Goal: Task Accomplishment & Management: Use online tool/utility

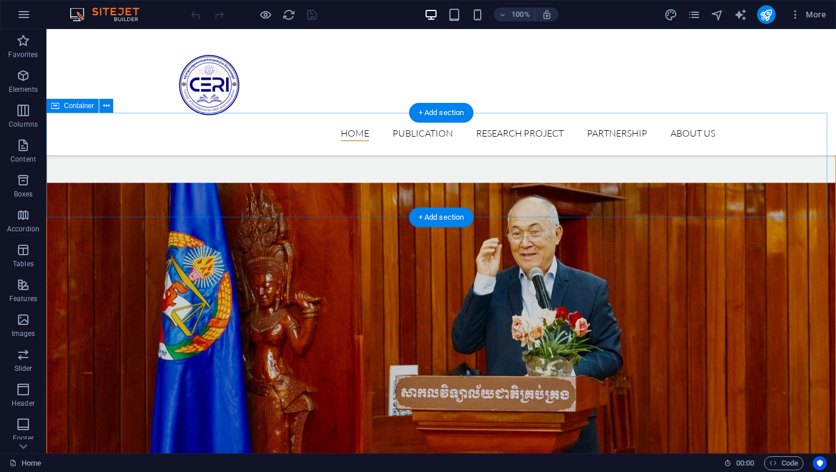
scroll to position [792, 0]
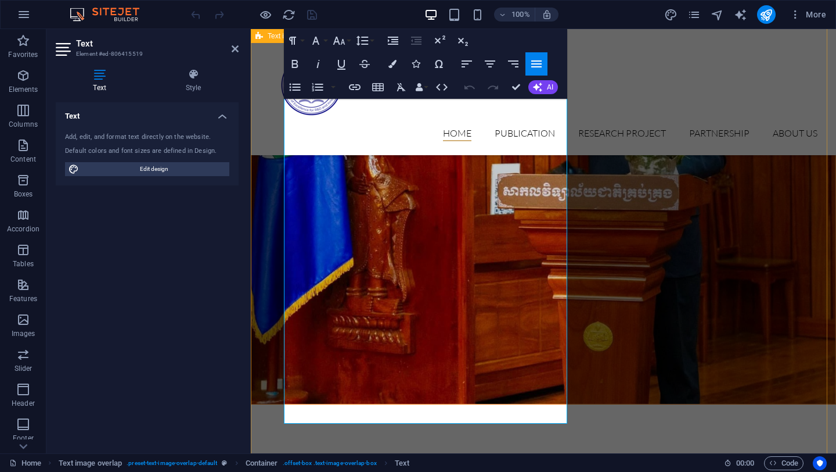
scroll to position [868, 0]
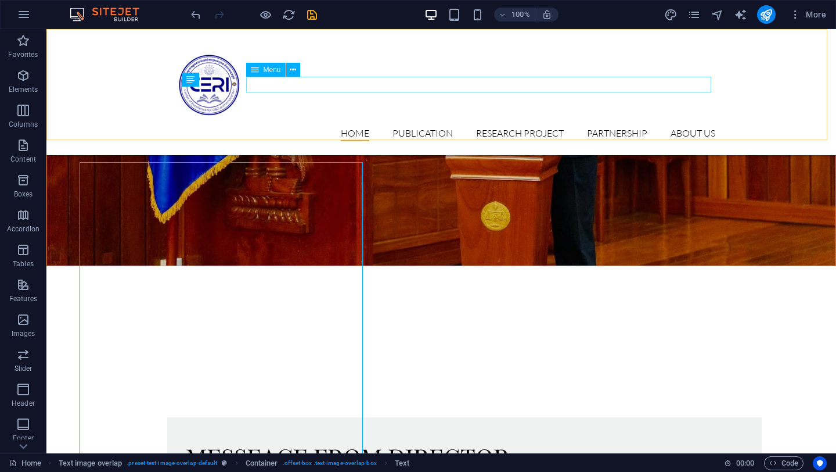
scroll to position [792, 0]
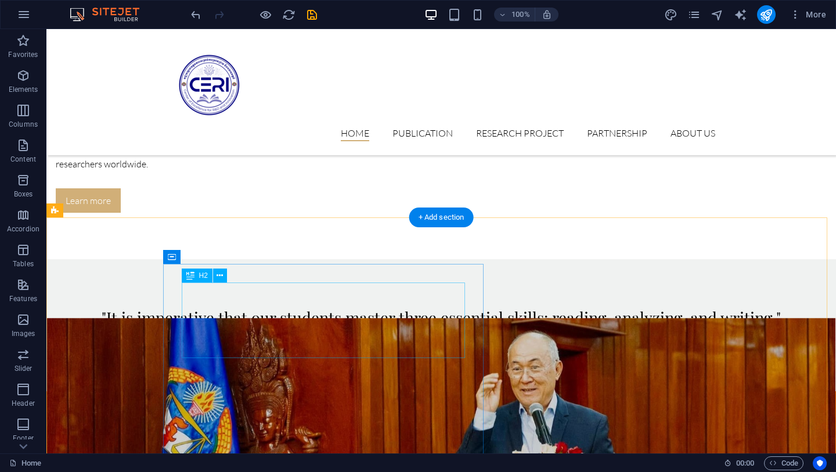
scroll to position [521, 0]
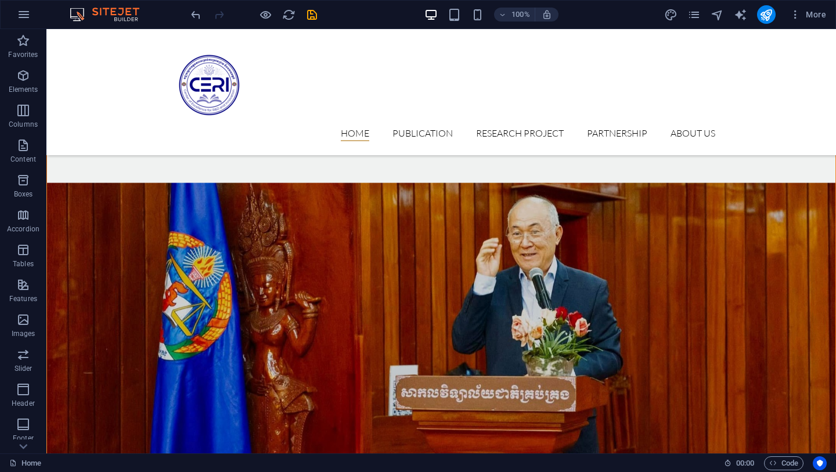
click at [311, 23] on div at bounding box center [254, 14] width 130 height 19
click at [314, 13] on icon "save" at bounding box center [311, 14] width 13 height 13
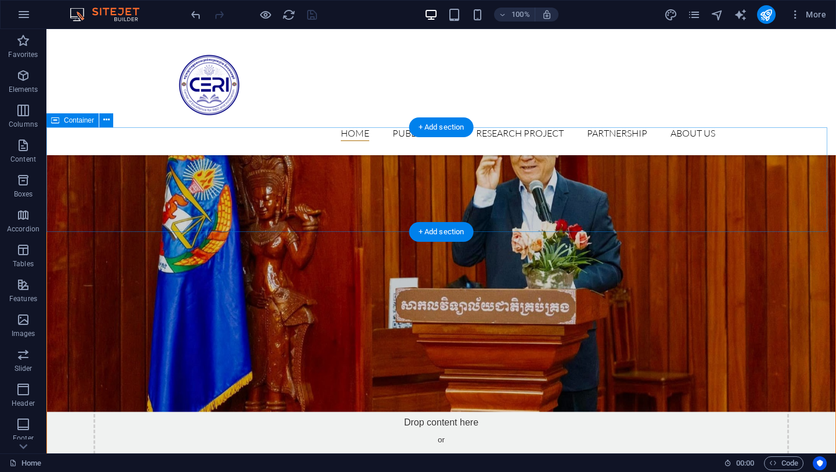
scroll to position [778, 0]
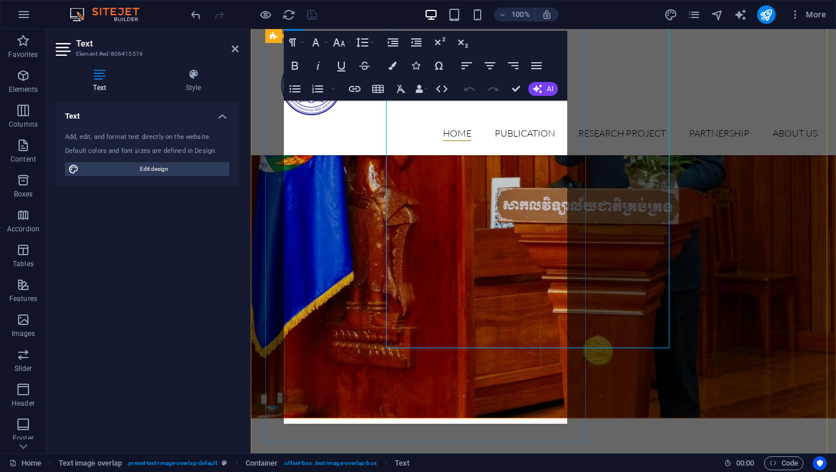
scroll to position [854, 0]
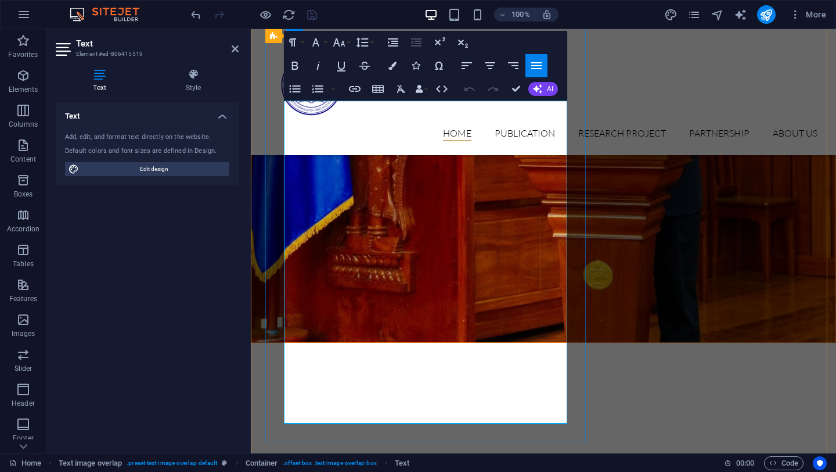
click at [533, 68] on icon "button" at bounding box center [536, 65] width 10 height 7
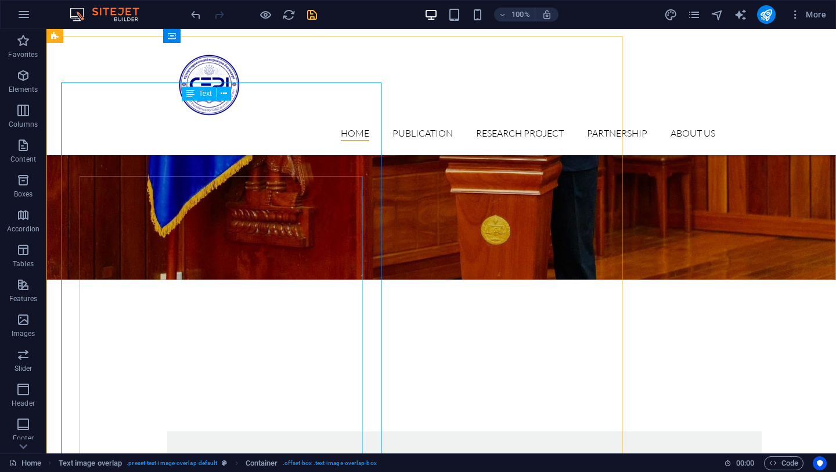
scroll to position [778, 0]
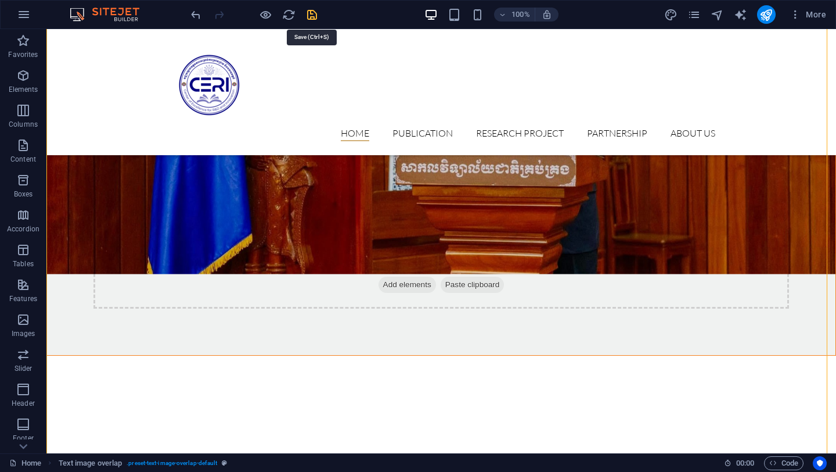
click at [313, 15] on icon "save" at bounding box center [311, 14] width 13 height 13
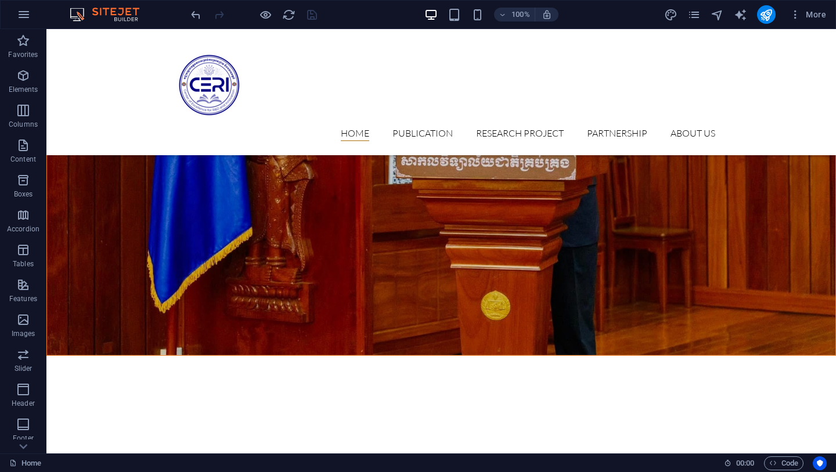
drag, startPoint x: 848, startPoint y: 30, endPoint x: 346, endPoint y: 261, distance: 552.9
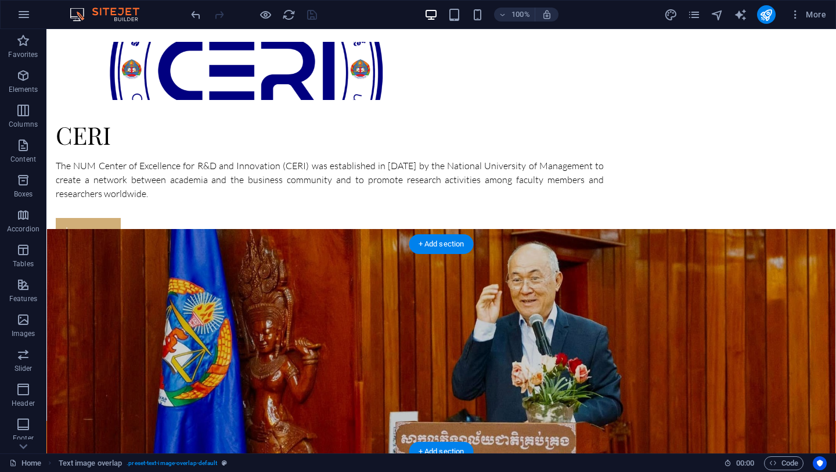
scroll to position [0, 0]
